Goal: Communication & Community: Answer question/provide support

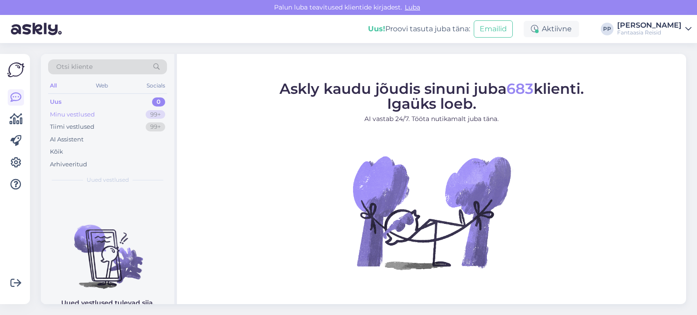
click at [84, 112] on div "Minu vestlused" at bounding box center [72, 114] width 45 height 9
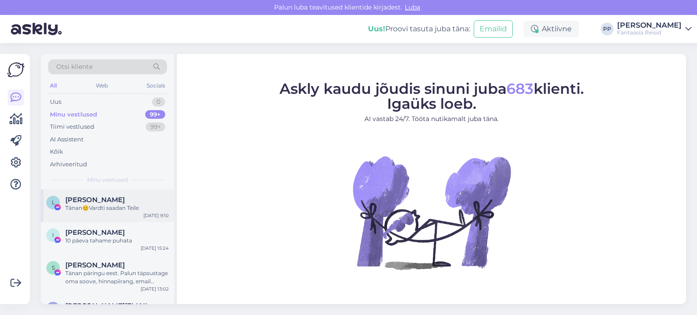
click at [106, 200] on div "[PERSON_NAME]" at bounding box center [116, 200] width 103 height 8
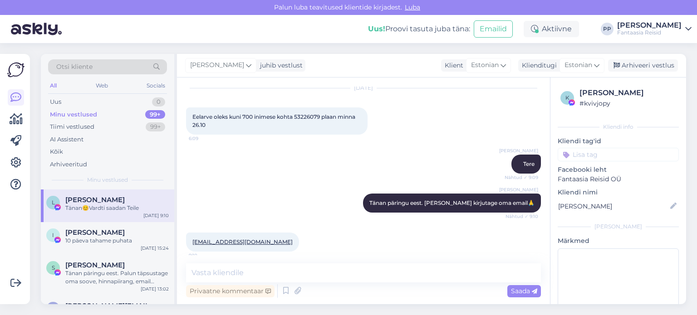
scroll to position [169, 0]
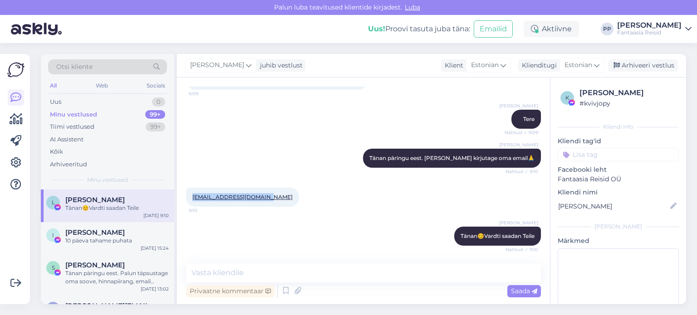
drag, startPoint x: 187, startPoint y: 198, endPoint x: 260, endPoint y: 198, distance: 73.1
click at [260, 198] on div "[EMAIL_ADDRESS][DOMAIN_NAME] 9:10" at bounding box center [242, 197] width 113 height 19
copy link "[EMAIL_ADDRESS][DOMAIN_NAME]"
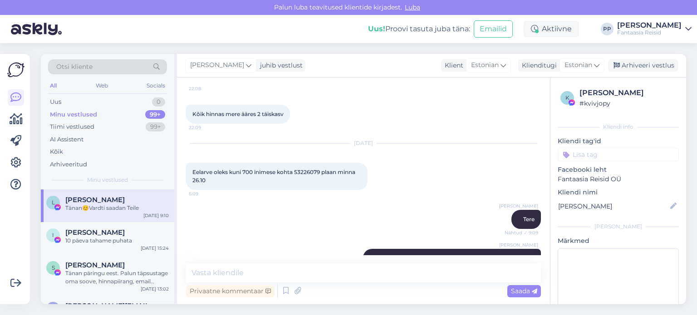
scroll to position [136, 0]
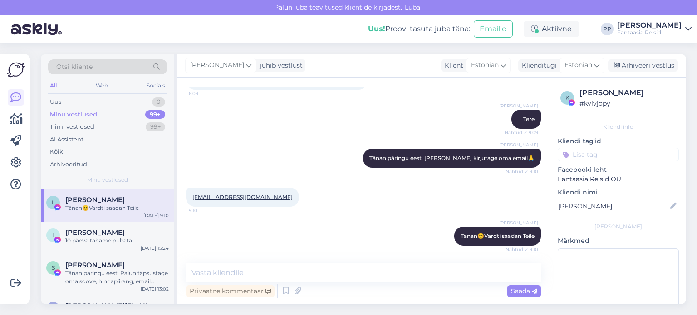
click at [351, 218] on div "[PERSON_NAME] Tänan😊Vardti saadan Teile Nähtud ✓ 9:10" at bounding box center [363, 236] width 355 height 39
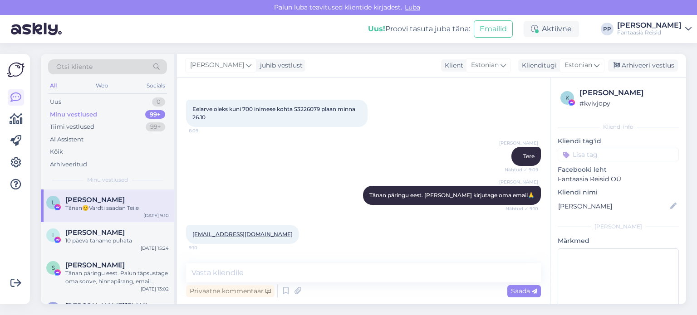
scroll to position [169, 0]
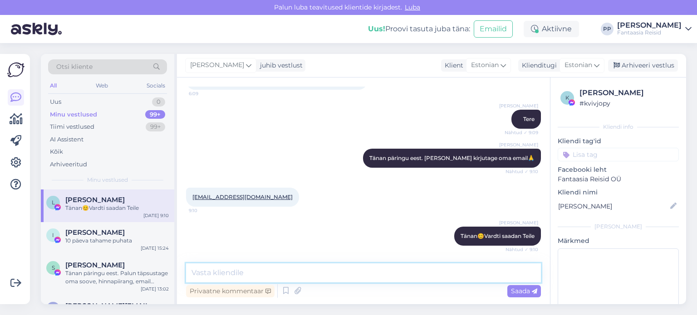
click at [266, 264] on textarea at bounding box center [363, 273] width 355 height 19
type textarea "Saatsin Teile reisipakkumised emailile)"
